Goal: Task Accomplishment & Management: Complete application form

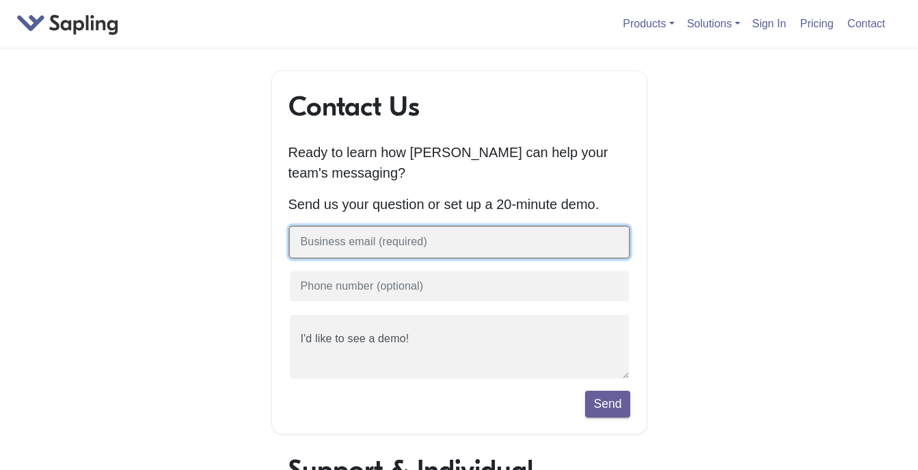
click at [425, 245] on input "text" at bounding box center [460, 243] width 342 height 34
type input "michieanndominique.06@gmail.com"
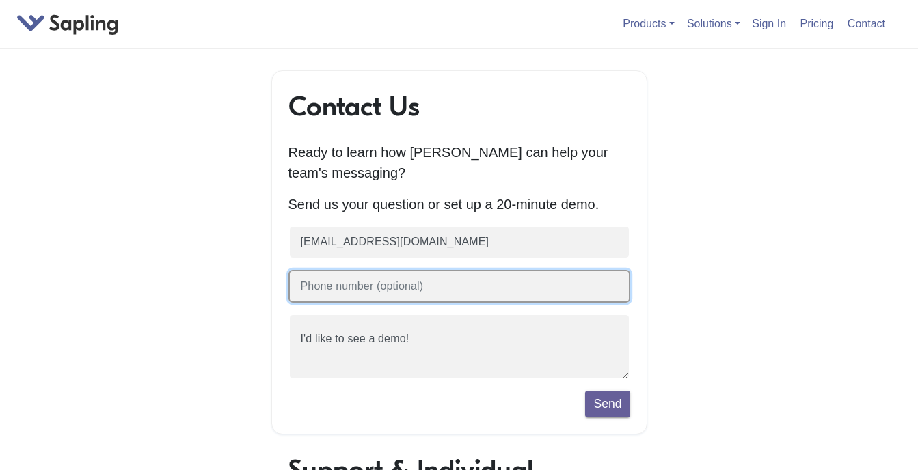
click at [418, 286] on input "text" at bounding box center [460, 287] width 342 height 34
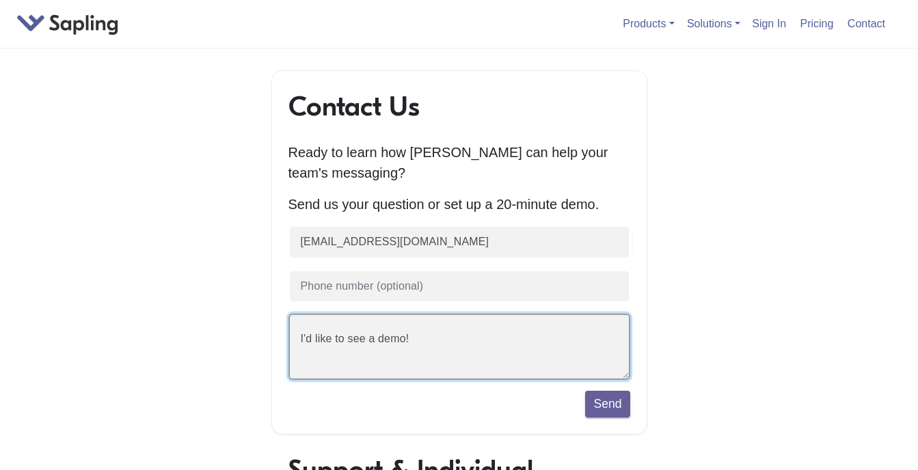
click at [456, 353] on textarea "I'd like to see a demo!" at bounding box center [460, 347] width 342 height 66
click at [449, 326] on textarea "I'd like to see a demo!" at bounding box center [460, 347] width 342 height 66
click at [449, 331] on textarea "I'd like to see a demo!" at bounding box center [460, 347] width 342 height 66
type textarea "I"
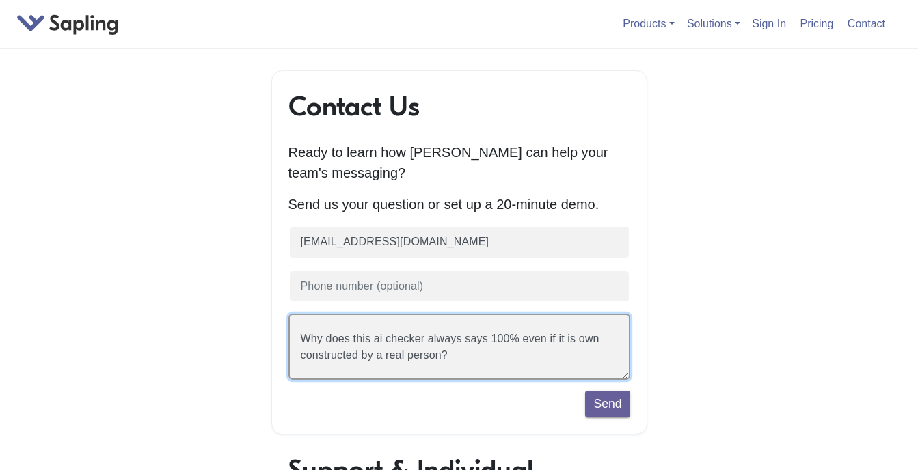
type textarea "Why does this ai checker always says 100% even if it is own constructed by a re…"
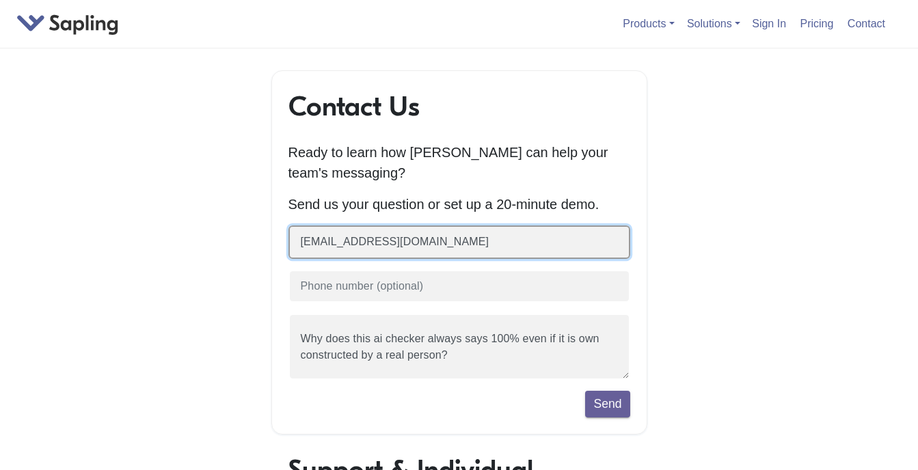
drag, startPoint x: 535, startPoint y: 243, endPoint x: 261, endPoint y: 230, distance: 274.5
type input "[EMAIL_ADDRESS][DOMAIN_NAME]"
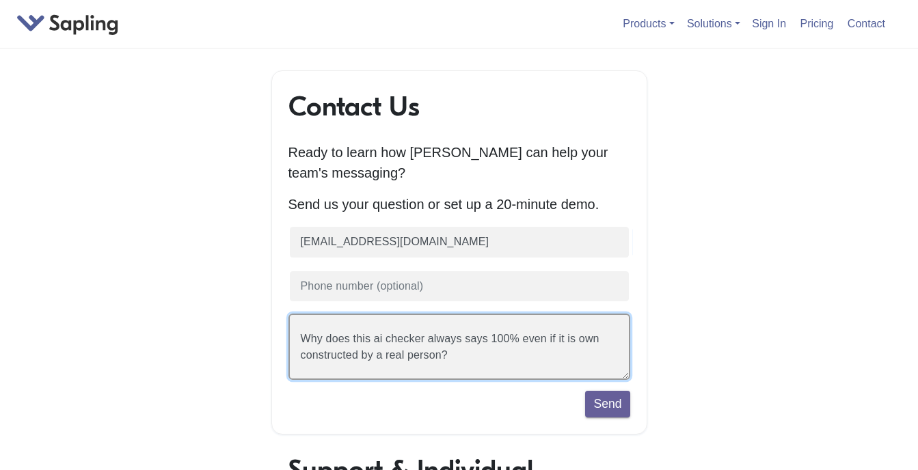
click at [519, 356] on textarea "I'd like to see a demo!" at bounding box center [460, 347] width 342 height 66
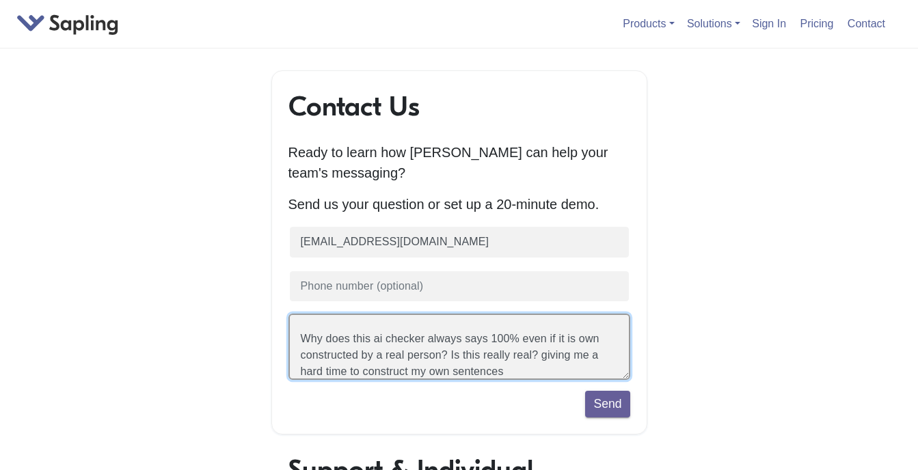
type textarea "Why does this ai checker always says 100% even if it is own constructed by a re…"
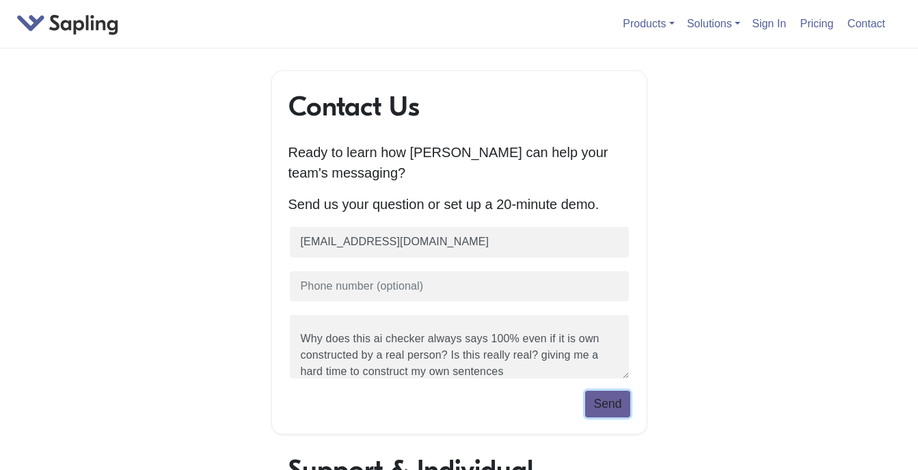
click at [602, 410] on button "Send" at bounding box center [607, 404] width 44 height 26
